Goal: Task Accomplishment & Management: Use online tool/utility

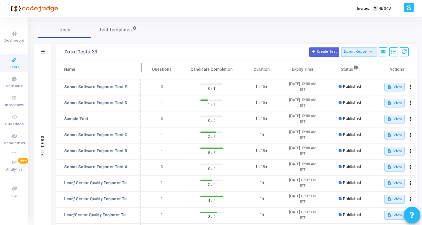
drag, startPoint x: 128, startPoint y: 67, endPoint x: 141, endPoint y: 69, distance: 13.0
click at [141, 69] on span at bounding box center [141, 69] width 7 height 18
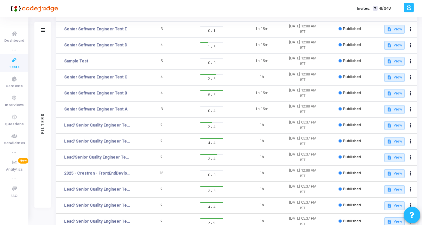
scroll to position [59, 0]
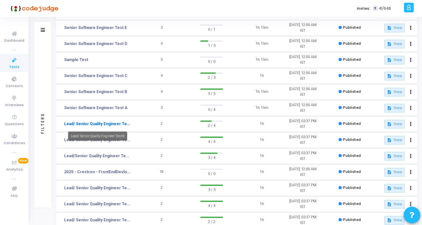
click at [110, 122] on link "Lead/ Senior Quality Engineer Test 8" at bounding box center [97, 124] width 67 height 6
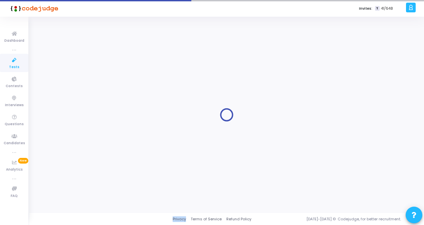
click at [110, 122] on div at bounding box center [227, 115] width 378 height 186
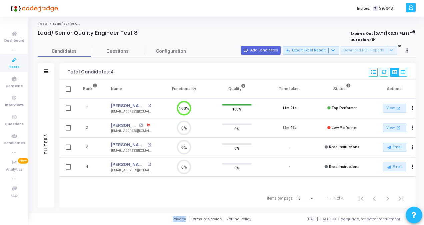
click at [17, 58] on icon at bounding box center [14, 60] width 14 height 8
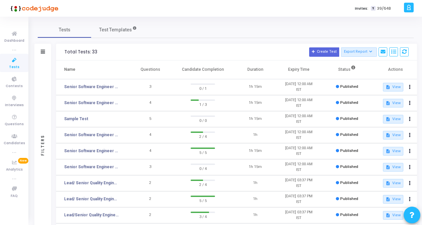
click at [113, 55] on h3 "Total Tests: 33 Create Test Export Report Id Name Job Role Questions Candidate …" at bounding box center [236, 51] width 344 height 9
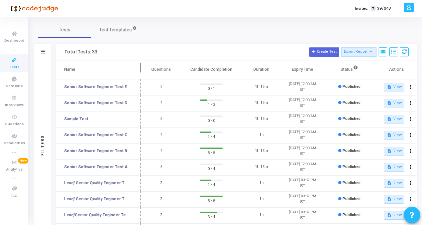
drag, startPoint x: 128, startPoint y: 65, endPoint x: 145, endPoint y: 71, distance: 17.8
click at [144, 71] on span at bounding box center [140, 69] width 7 height 18
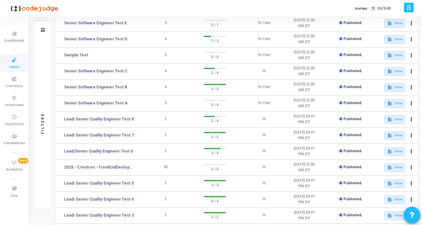
scroll to position [70, 0]
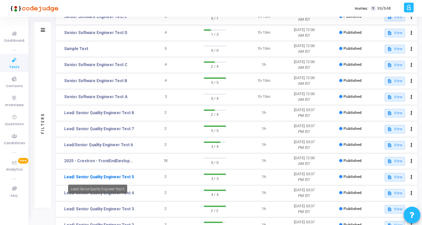
click at [98, 177] on link "Lead/ Senior Quality Engineer Test 5" at bounding box center [99, 177] width 70 height 6
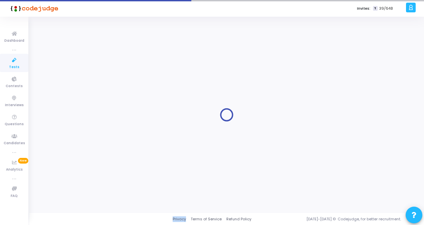
click at [98, 177] on div at bounding box center [227, 115] width 378 height 186
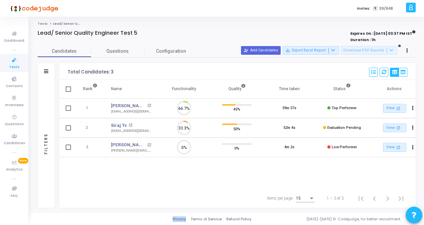
scroll to position [14, 17]
click at [408, 50] on icon at bounding box center [408, 50] width 2 height 3
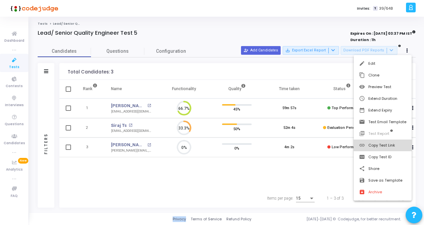
click at [389, 146] on button "link Copy Test Link" at bounding box center [383, 145] width 58 height 12
